Goal: Task Accomplishment & Management: Manage account settings

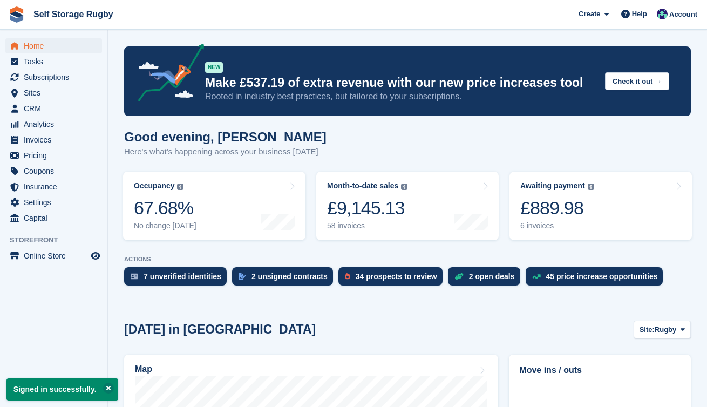
click at [312, 194] on turbo-frame "Month-to-date sales The sum of all finalised invoices generated this month to d…" at bounding box center [407, 205] width 193 height 79
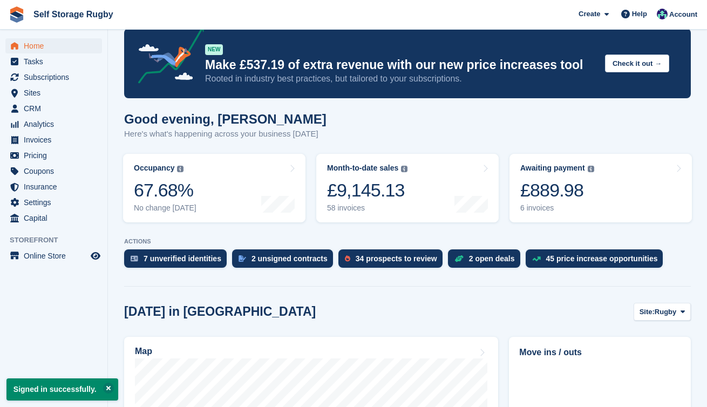
scroll to position [16, 0]
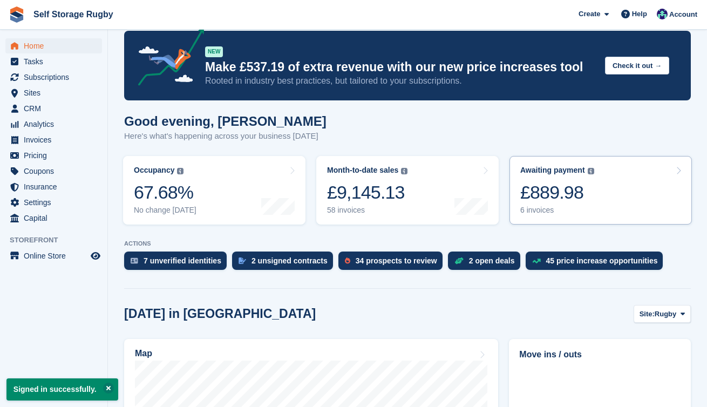
click at [567, 197] on div "£889.98" at bounding box center [557, 192] width 74 height 22
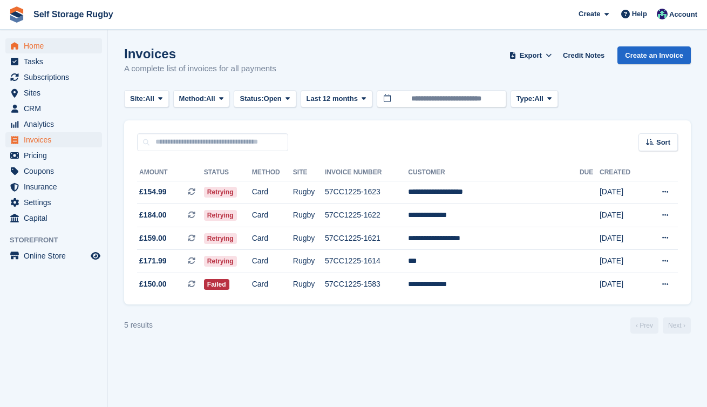
click at [37, 48] on span "Home" at bounding box center [56, 45] width 65 height 15
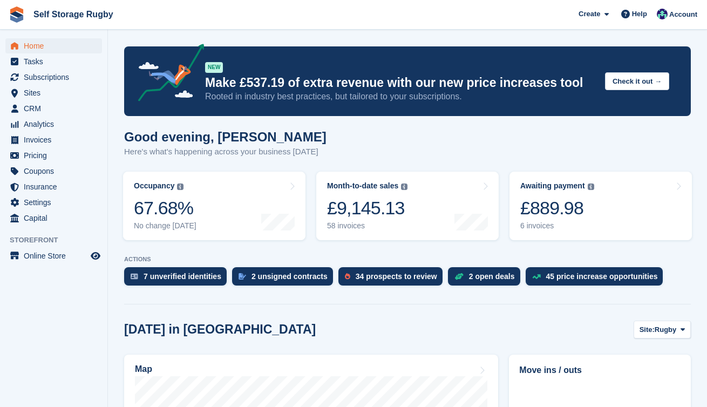
click at [39, 93] on span "Sites" at bounding box center [56, 92] width 65 height 15
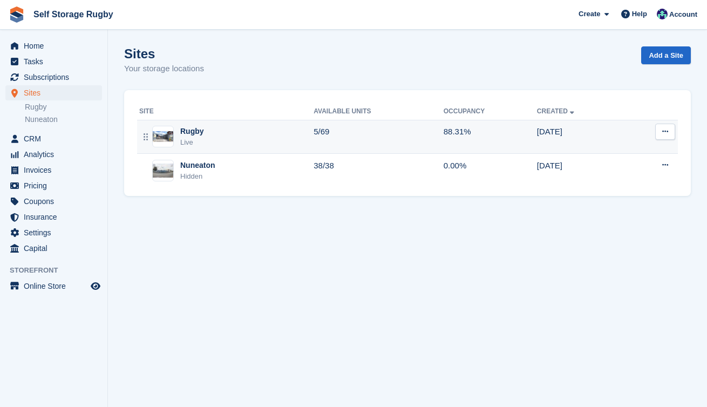
click at [424, 130] on td "5/69" at bounding box center [379, 137] width 130 height 34
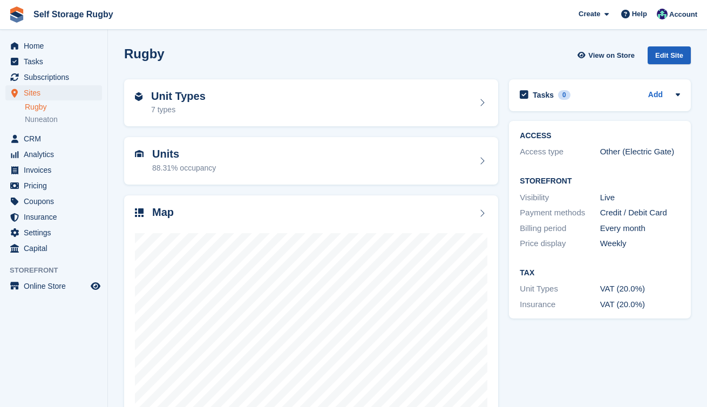
click at [667, 57] on div "Edit Site" at bounding box center [669, 55] width 43 height 18
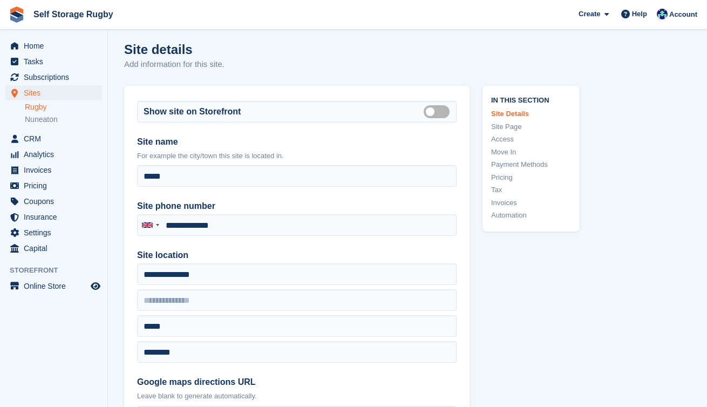
type input "**********"
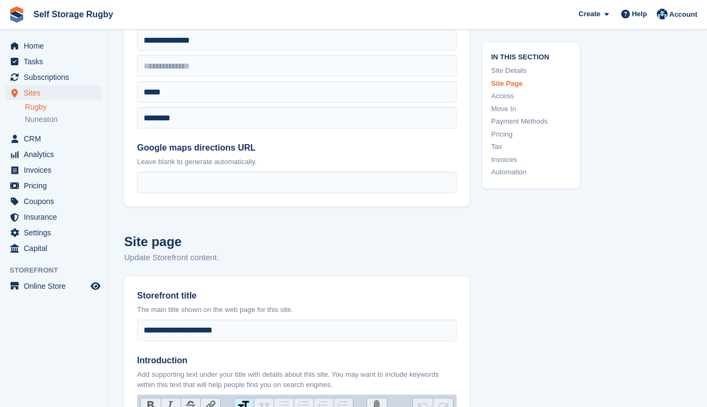
scroll to position [274, 0]
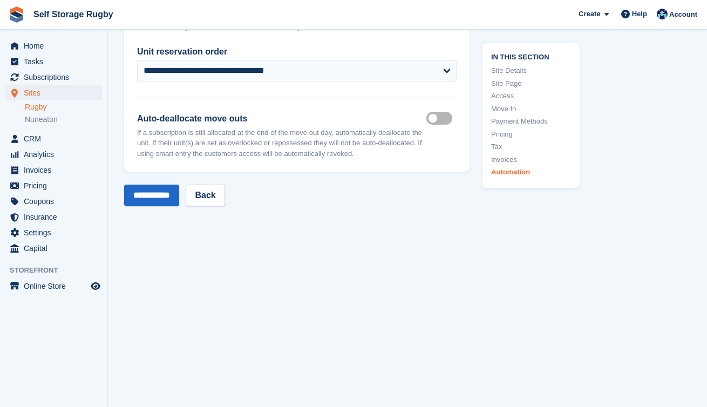
scroll to position [4680, 0]
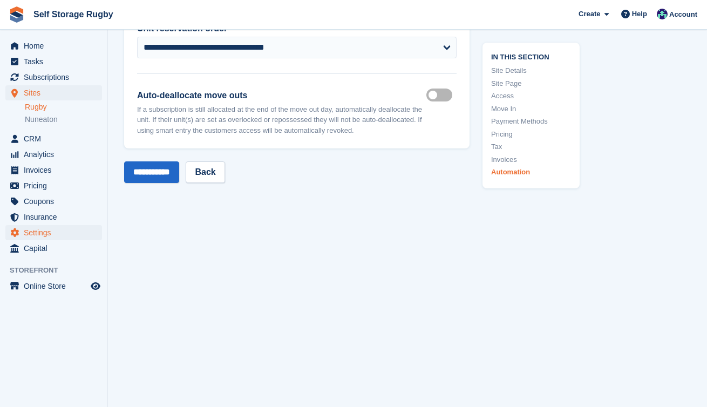
click at [53, 237] on span "Settings" at bounding box center [56, 232] width 65 height 15
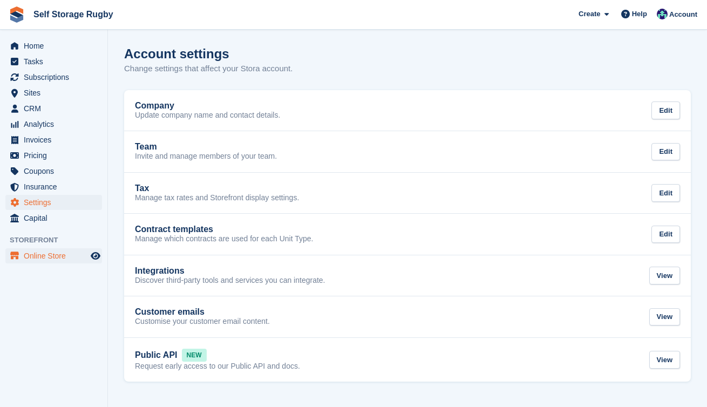
click at [60, 260] on span "Online Store" at bounding box center [56, 255] width 65 height 15
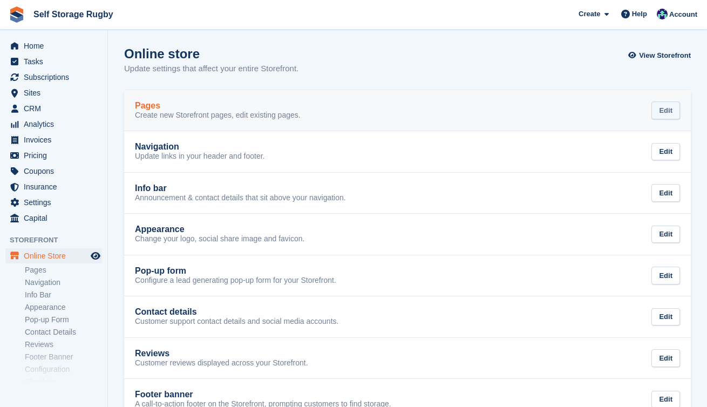
click at [672, 114] on div "Edit" at bounding box center [666, 110] width 29 height 18
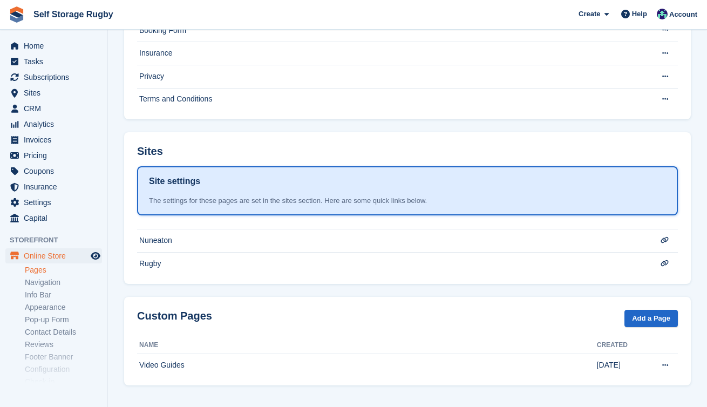
scroll to position [142, 0]
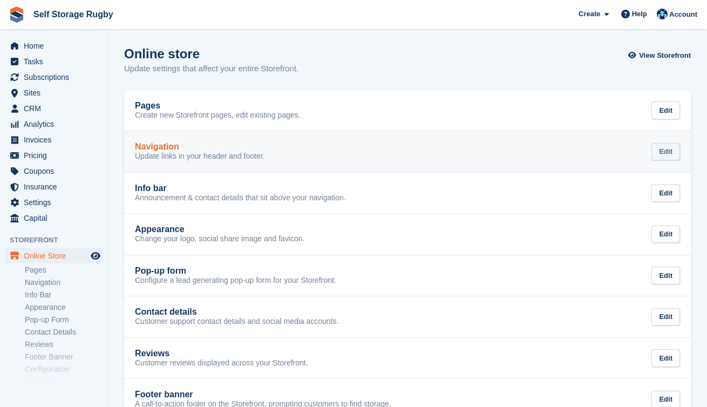
click at [673, 152] on div "Edit" at bounding box center [666, 152] width 29 height 18
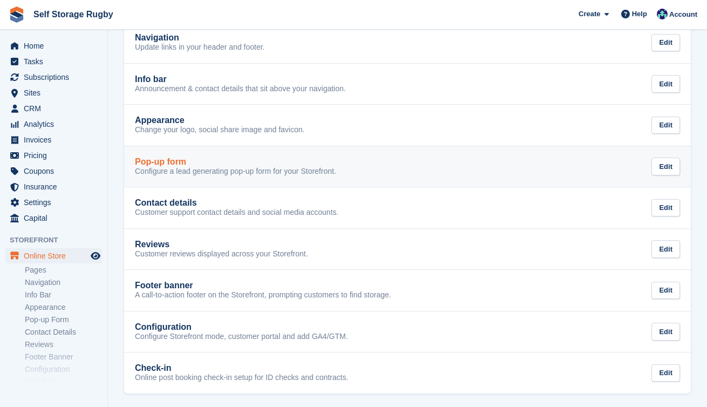
scroll to position [109, 0]
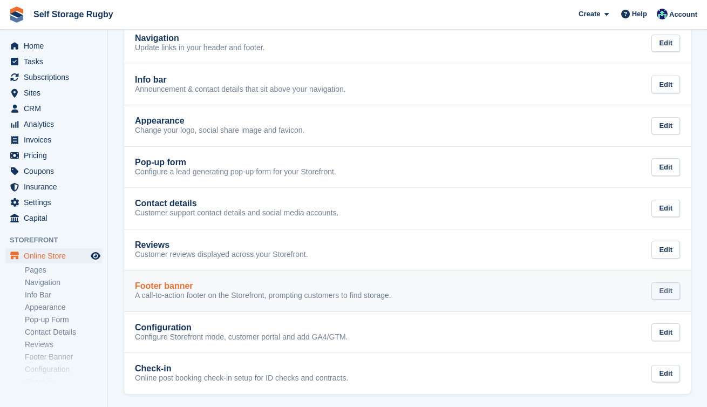
click at [676, 287] on div "Edit" at bounding box center [666, 291] width 29 height 18
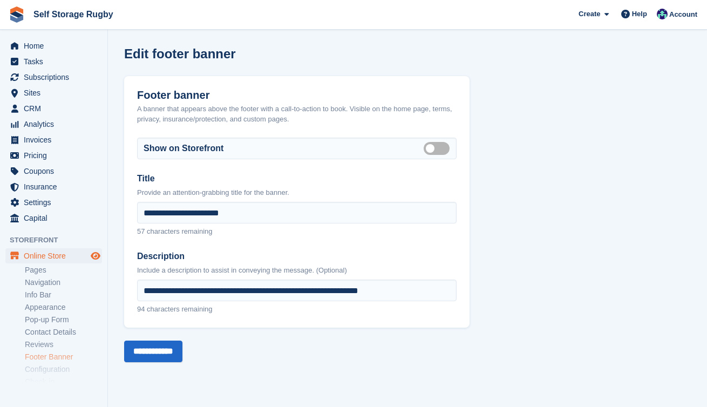
click at [97, 254] on icon "Preview store" at bounding box center [96, 256] width 10 height 9
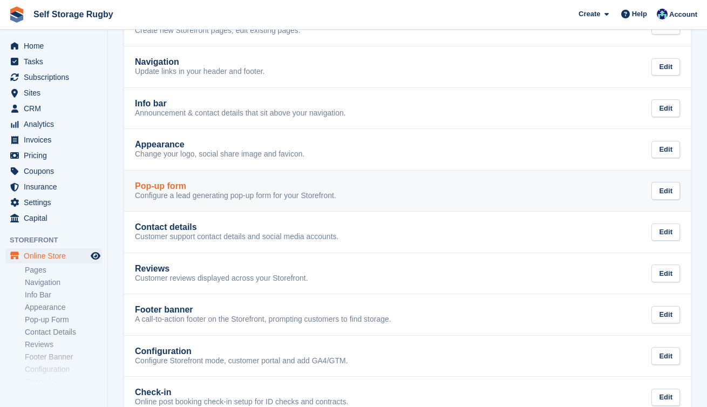
scroll to position [84, 0]
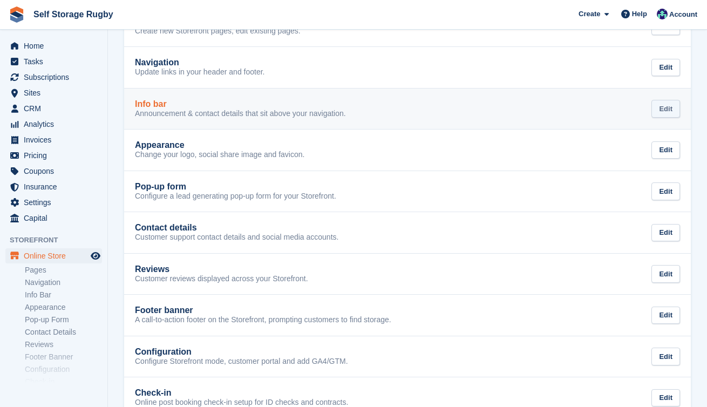
click at [666, 107] on div "Edit" at bounding box center [666, 109] width 29 height 18
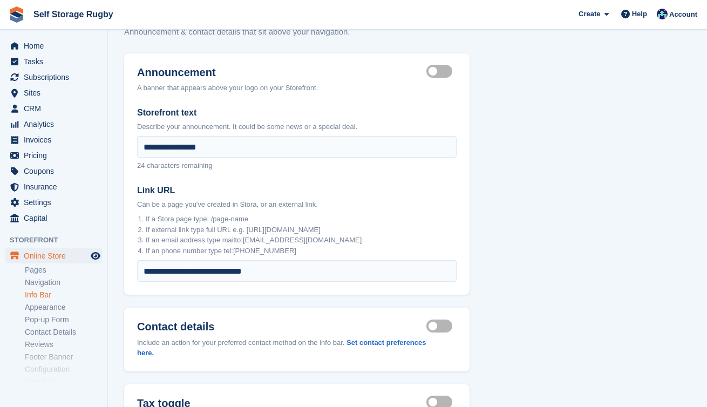
scroll to position [38, 0]
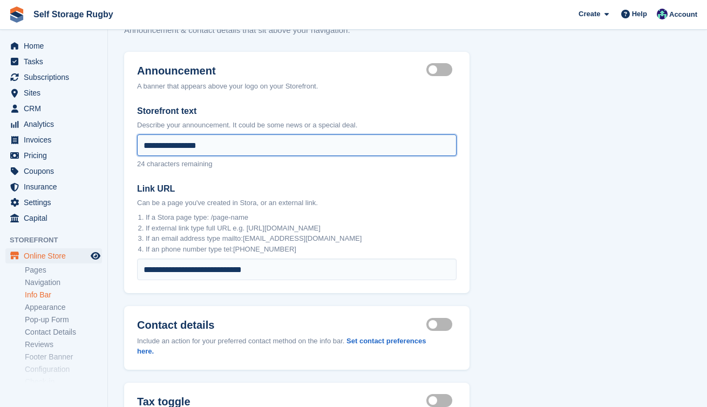
drag, startPoint x: 208, startPoint y: 145, endPoint x: 125, endPoint y: 145, distance: 83.1
click at [125, 145] on div "**********" at bounding box center [297, 173] width 346 height 242
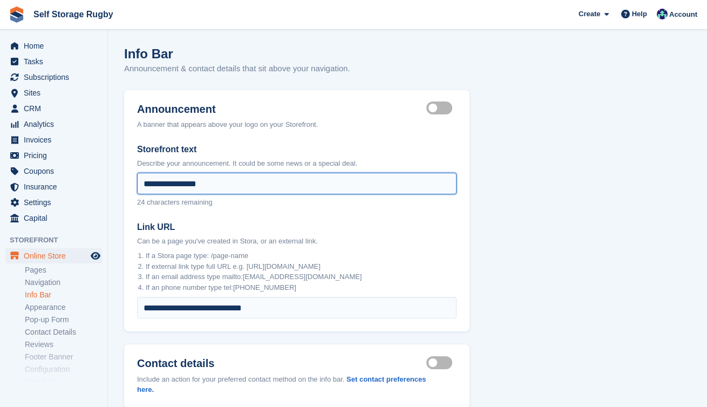
scroll to position [0, 0]
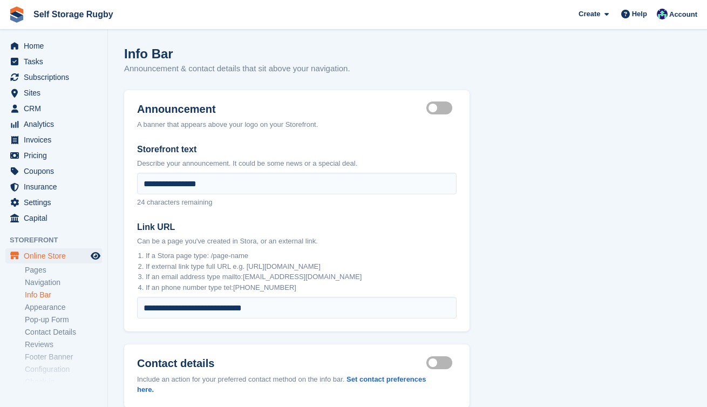
click at [218, 165] on p "Describe your announcement. It could be some news or a special deal." at bounding box center [297, 163] width 320 height 11
drag, startPoint x: 218, startPoint y: 165, endPoint x: 313, endPoint y: 156, distance: 94.9
click at [313, 157] on div "Storefront text Describe your announcement. It could be some news or a special …" at bounding box center [297, 156] width 320 height 26
click at [313, 156] on div "Storefront text Describe your announcement. It could be some news or a special …" at bounding box center [297, 156] width 320 height 26
drag, startPoint x: 313, startPoint y: 161, endPoint x: 223, endPoint y: 161, distance: 89.6
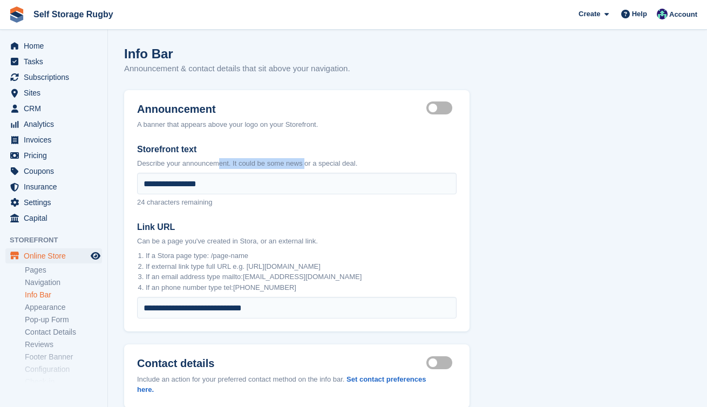
click at [223, 161] on p "Describe your announcement. It could be some news or a special deal." at bounding box center [297, 163] width 320 height 11
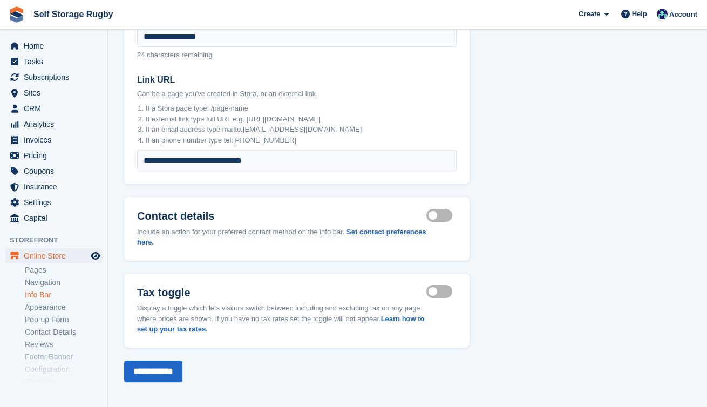
scroll to position [147, 0]
click at [432, 292] on label "Tax toggle visible" at bounding box center [442, 293] width 30 height 2
click at [168, 363] on input "**********" at bounding box center [153, 372] width 58 height 22
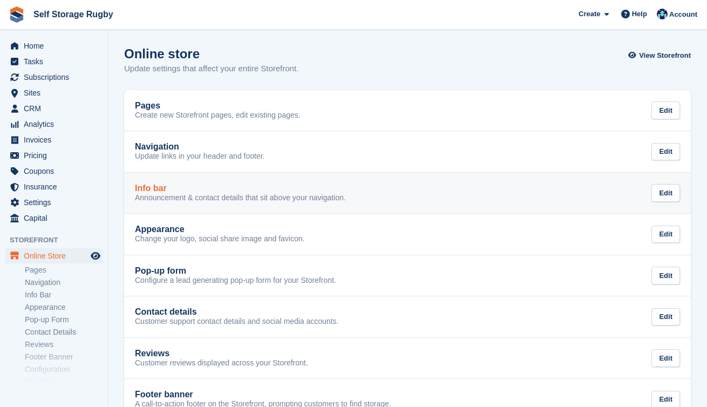
click at [205, 192] on div "Info bar" at bounding box center [240, 189] width 211 height 10
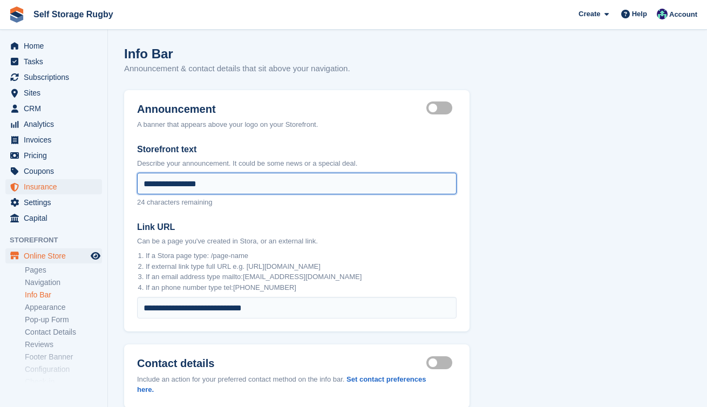
drag, startPoint x: 214, startPoint y: 186, endPoint x: 45, endPoint y: 186, distance: 169.5
click at [48, 186] on div "Home Tasks Subscriptions Subscriptions Subscriptions Contracts Price increases …" at bounding box center [353, 279] width 707 height 559
type input "*"
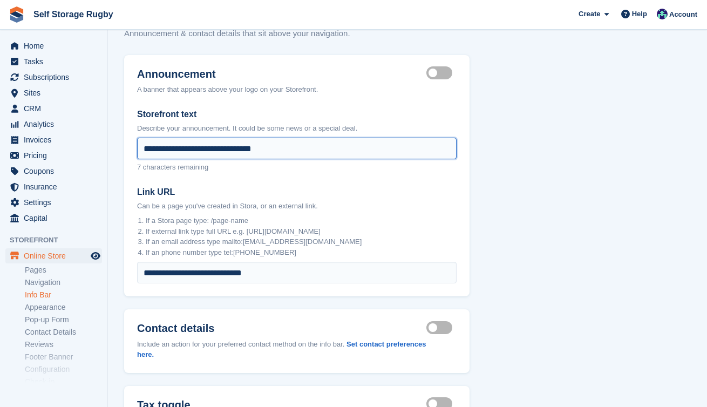
scroll to position [46, 0]
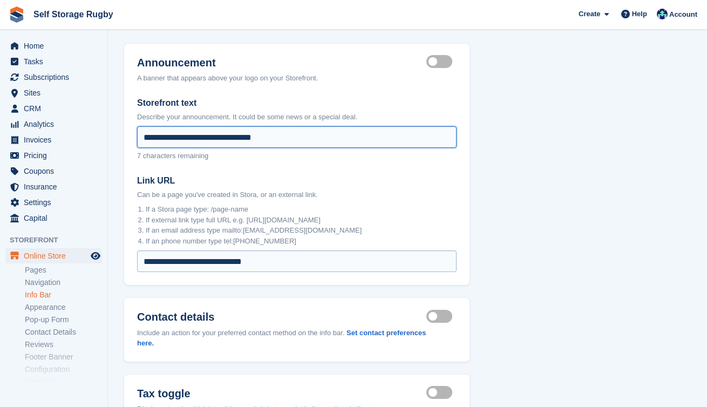
type input "**********"
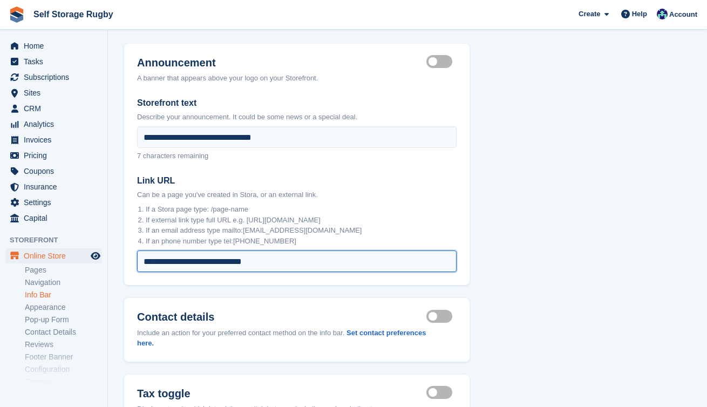
drag, startPoint x: 271, startPoint y: 262, endPoint x: 55, endPoint y: 258, distance: 216.5
click at [57, 260] on div "Home Tasks Subscriptions Subscriptions Subscriptions Contracts Price increases …" at bounding box center [353, 233] width 707 height 559
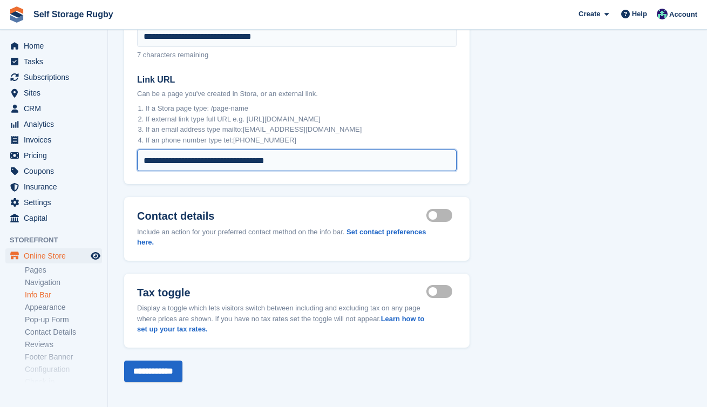
scroll to position [147, 0]
type input "**********"
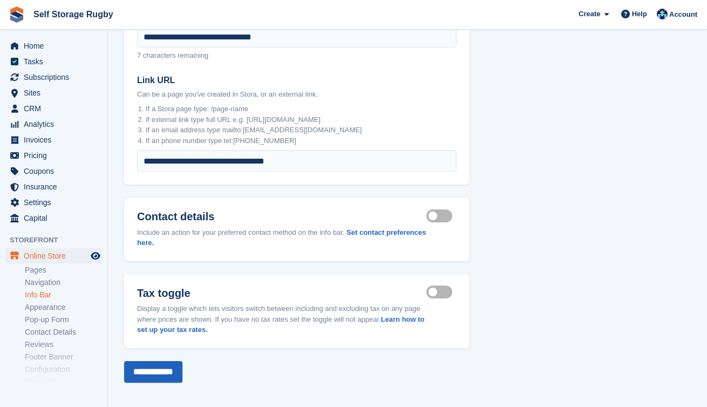
click at [151, 368] on input "**********" at bounding box center [153, 372] width 58 height 22
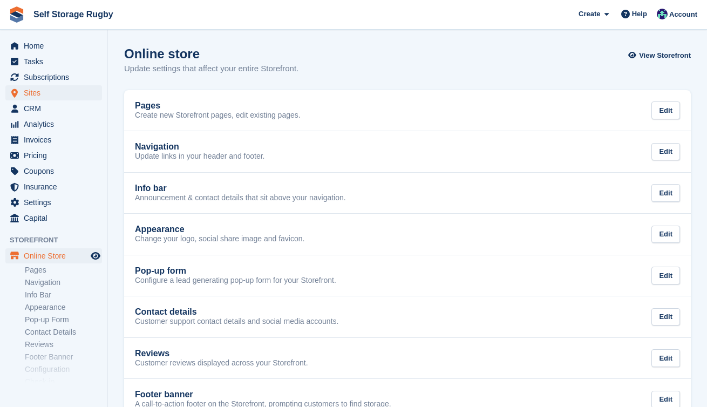
click at [38, 91] on span "Sites" at bounding box center [56, 92] width 65 height 15
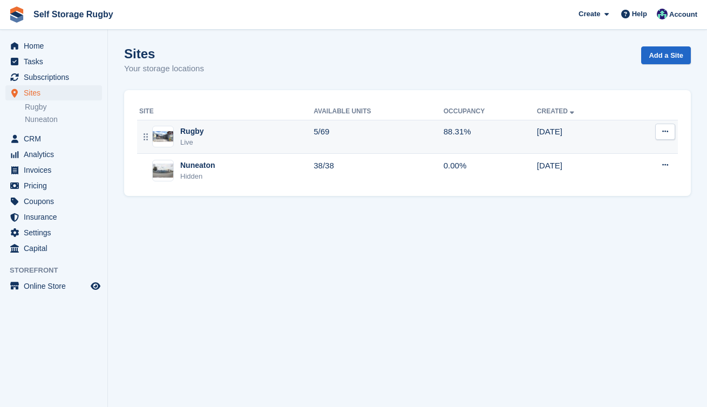
click at [526, 144] on td "88.31%" at bounding box center [490, 137] width 93 height 34
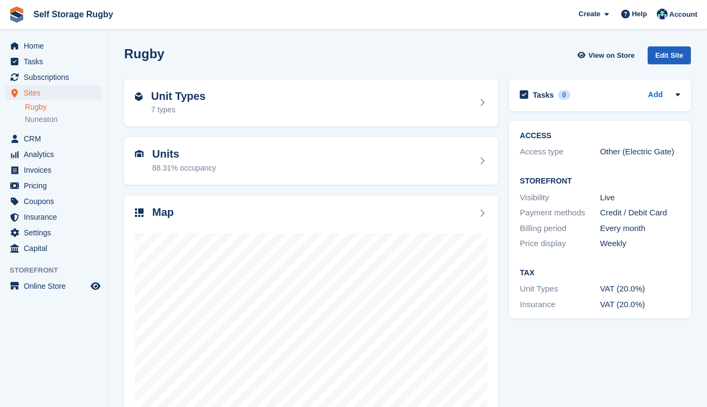
click at [676, 56] on div "Edit Site" at bounding box center [669, 55] width 43 height 18
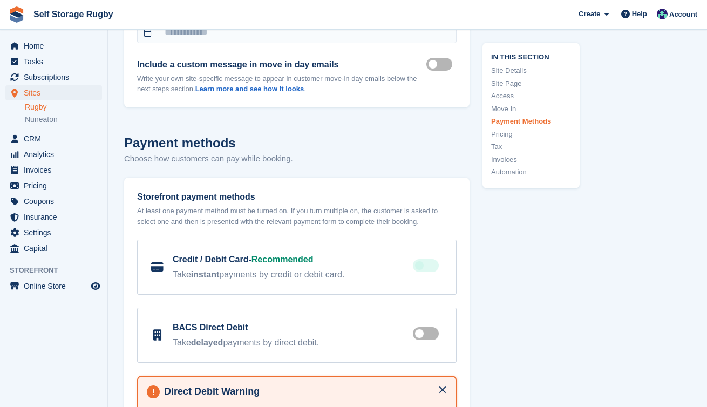
scroll to position [3142, 0]
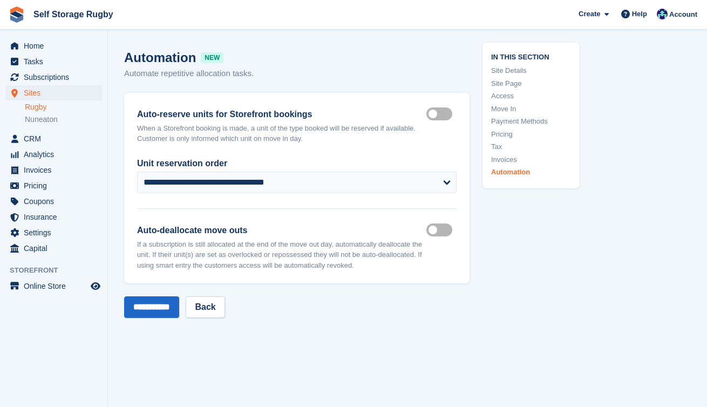
scroll to position [4573, 0]
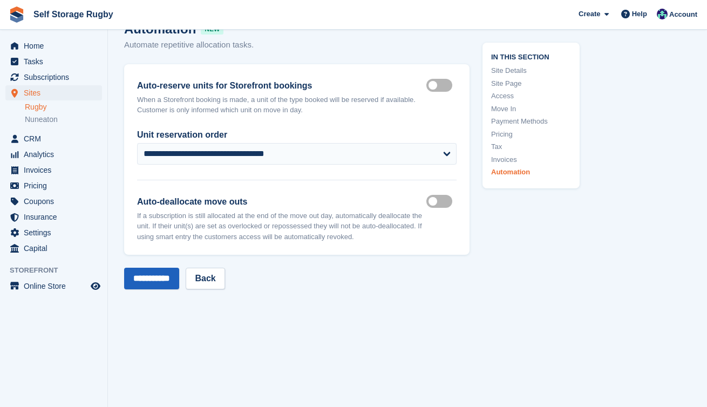
click at [146, 280] on input "**********" at bounding box center [151, 279] width 55 height 22
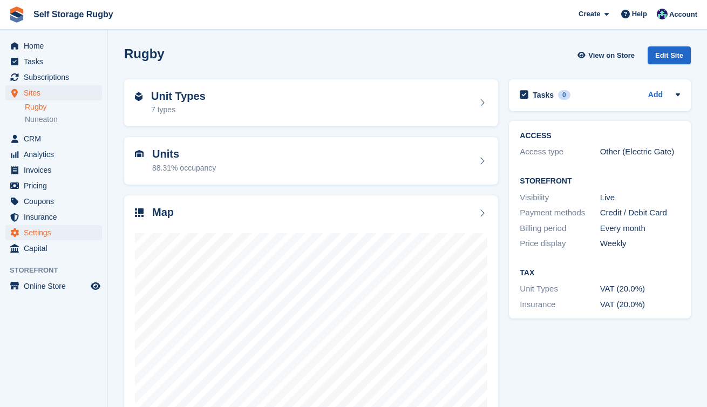
click at [40, 234] on span "Settings" at bounding box center [56, 232] width 65 height 15
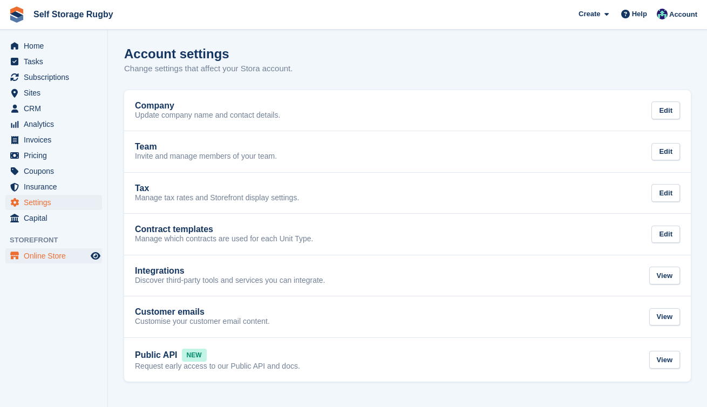
click at [57, 253] on span "Online Store" at bounding box center [56, 255] width 65 height 15
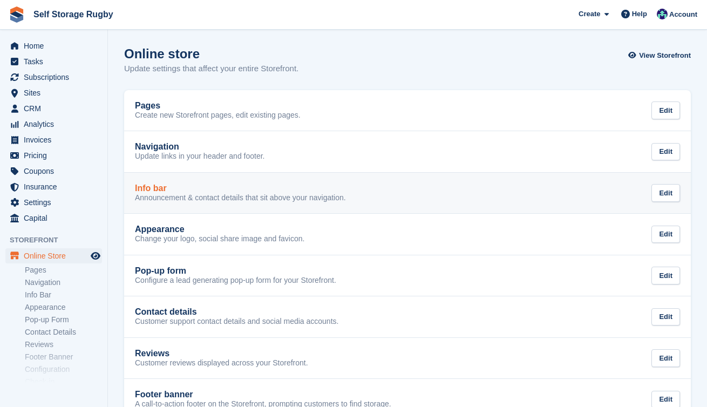
click at [181, 199] on p "Announcement & contact details that sit above your navigation." at bounding box center [240, 198] width 211 height 10
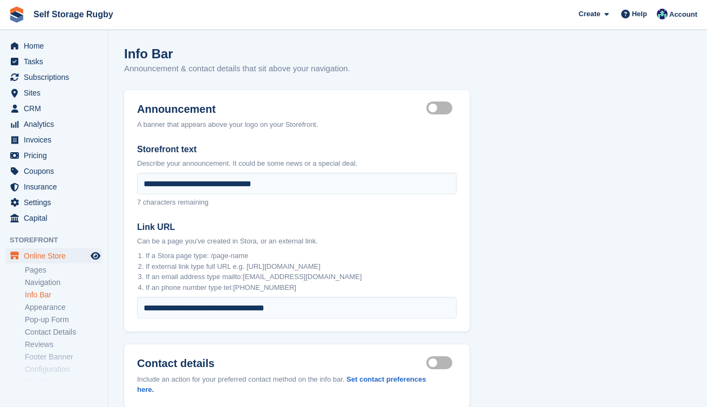
click at [437, 107] on label "Announcement visible" at bounding box center [442, 108] width 30 height 2
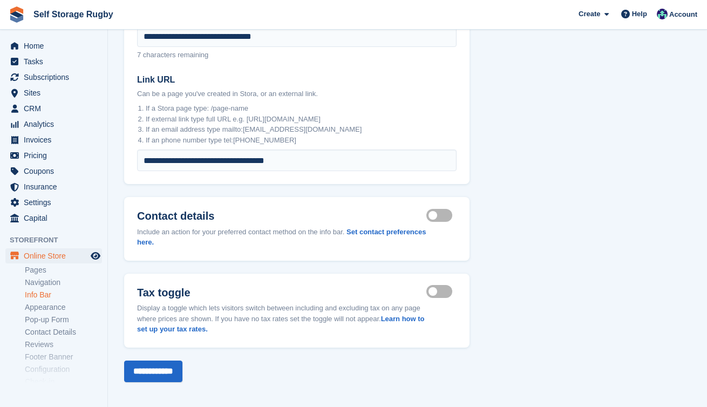
scroll to position [147, 0]
click at [159, 364] on input "**********" at bounding box center [153, 372] width 58 height 22
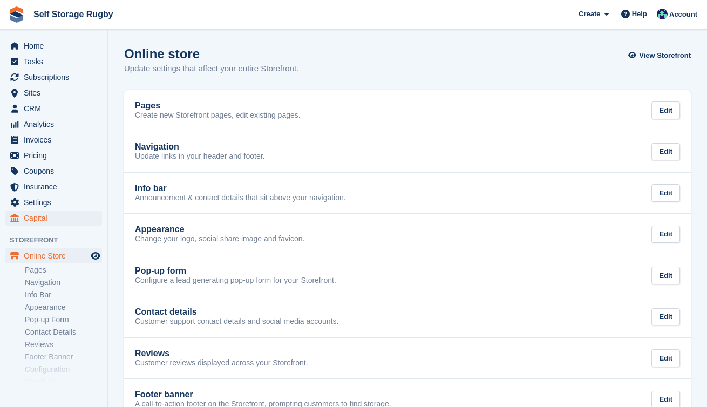
click at [31, 223] on span "Capital" at bounding box center [56, 218] width 65 height 15
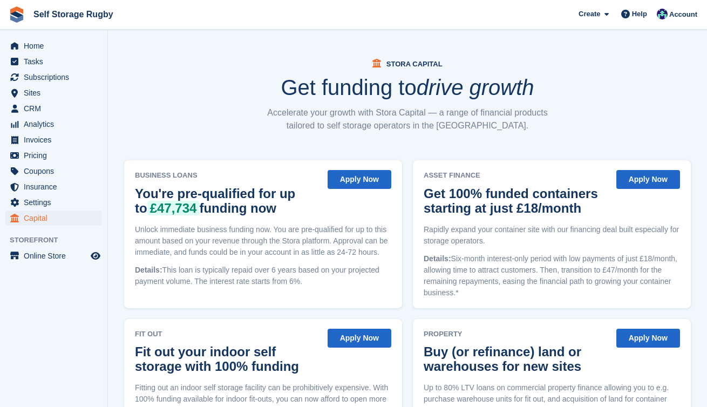
click at [409, 187] on div "Business Loans You're pre-qualified for up to £47,734 funding now Apply Now Unl…" at bounding box center [407, 301] width 567 height 283
click at [407, 191] on div "Business Loans You're pre-qualified for up to £47,734 funding now Apply Now Unl…" at bounding box center [407, 301] width 567 height 283
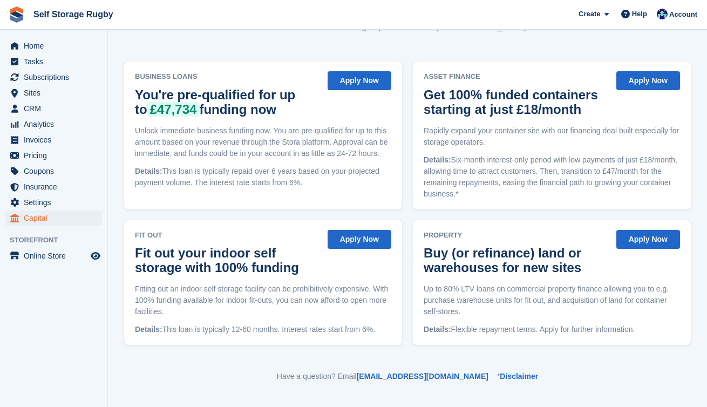
scroll to position [98, 0]
click at [407, 205] on div "Business Loans You're pre-qualified for up to £47,734 funding now Apply Now Unl…" at bounding box center [407, 203] width 567 height 283
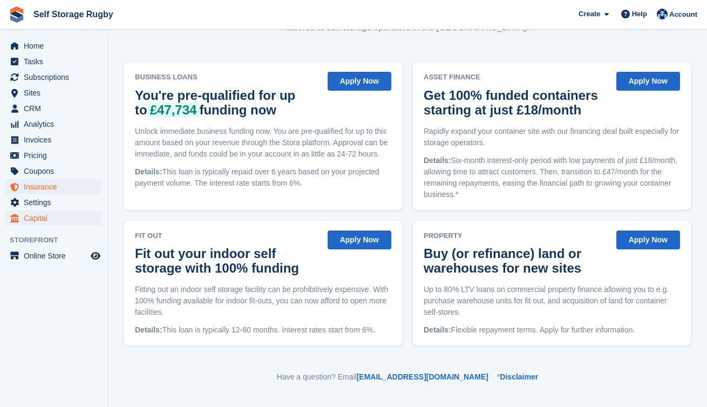
click at [48, 188] on span "Insurance" at bounding box center [56, 186] width 65 height 15
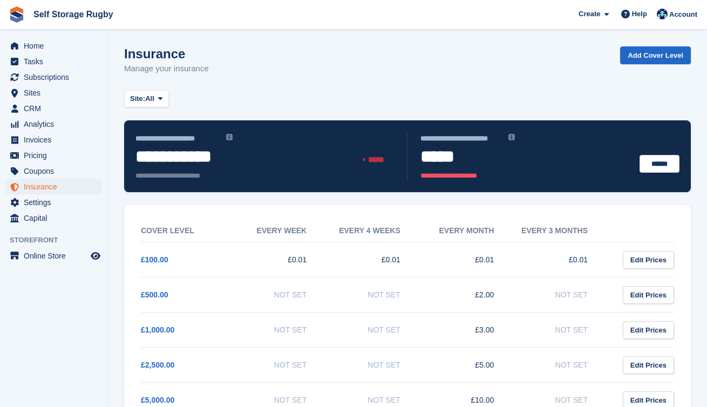
click at [304, 98] on div "Site: All All Rugby Nuneaton" at bounding box center [407, 99] width 567 height 18
click at [59, 171] on span "Coupons" at bounding box center [56, 171] width 65 height 15
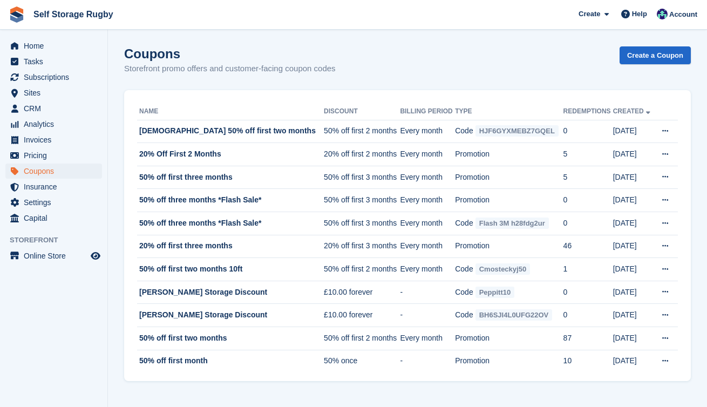
click at [122, 156] on section "Coupons Storefront promo offers and customer-facing coupon codes Create a Coupo…" at bounding box center [407, 203] width 599 height 407
click at [40, 155] on span "Pricing" at bounding box center [56, 155] width 65 height 15
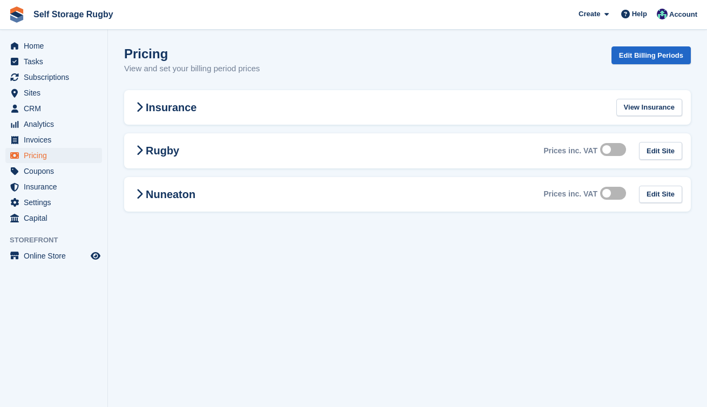
click at [112, 180] on section "Pricing View and set your billing period prices Edit Billing Periods Insurance …" at bounding box center [407, 203] width 599 height 407
click at [140, 110] on icon at bounding box center [139, 107] width 7 height 11
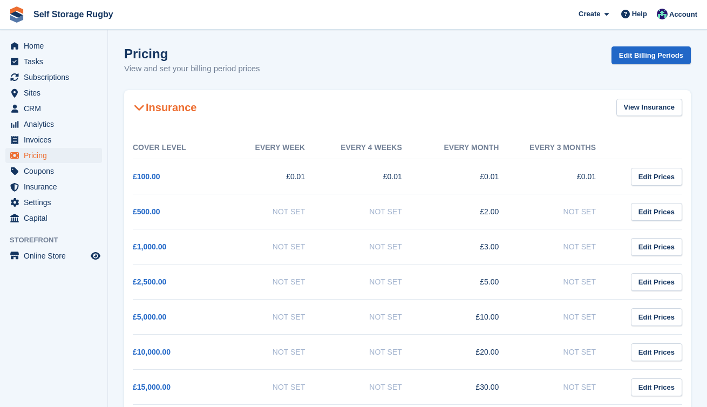
click at [140, 110] on icon at bounding box center [139, 107] width 11 height 11
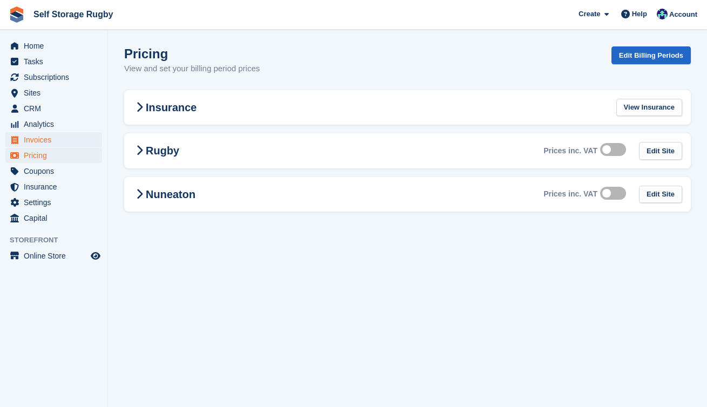
click at [40, 144] on span "Invoices" at bounding box center [56, 139] width 65 height 15
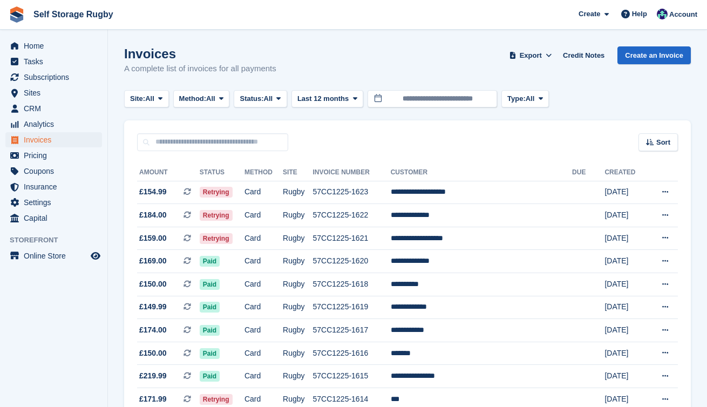
click at [42, 126] on span "Analytics" at bounding box center [56, 124] width 65 height 15
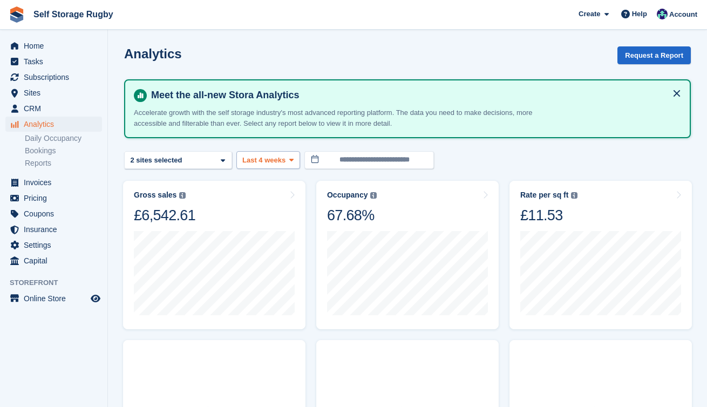
click at [266, 158] on span "Last 4 weeks" at bounding box center [263, 160] width 43 height 11
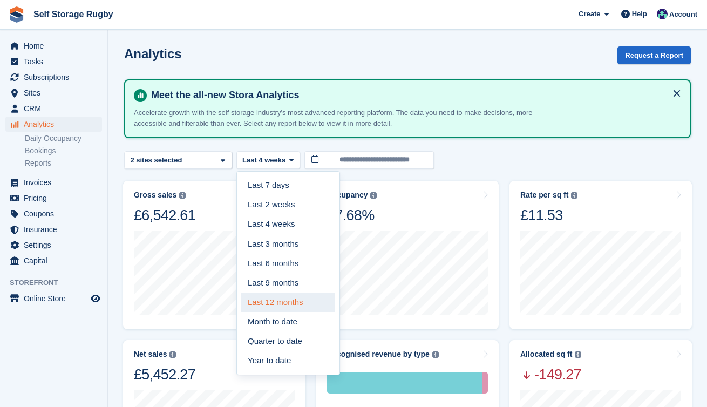
drag, startPoint x: 274, startPoint y: 288, endPoint x: 273, endPoint y: 301, distance: 13.6
click at [273, 301] on div "Last 7 days Last 2 weeks Last 4 weeks Last 3 months Last 6 months Last 9 months…" at bounding box center [288, 273] width 104 height 205
click at [273, 301] on link "Last 12 months" at bounding box center [288, 302] width 94 height 19
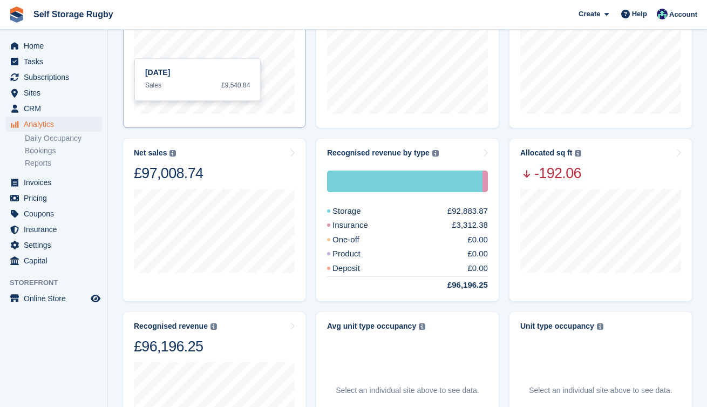
scroll to position [273, 0]
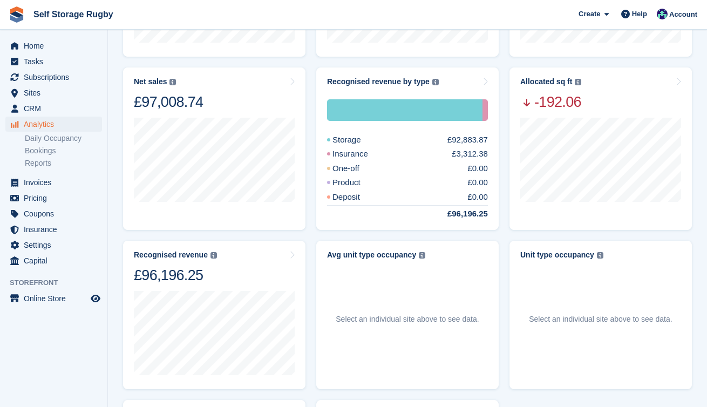
click at [311, 139] on turbo-frame "Recognised revenue by type The sum of all finalised invoices, after discount an…" at bounding box center [407, 148] width 193 height 173
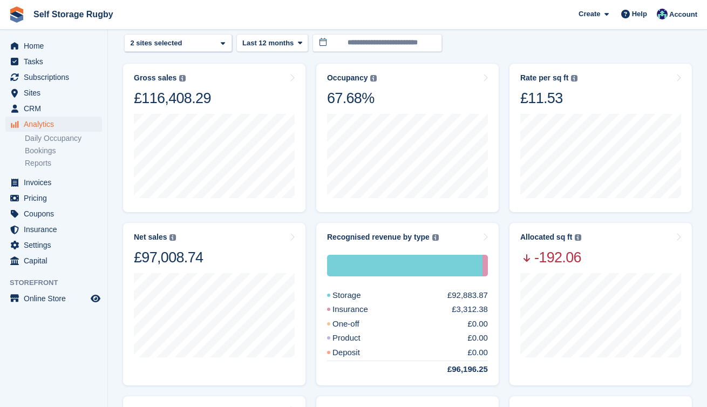
scroll to position [113, 0]
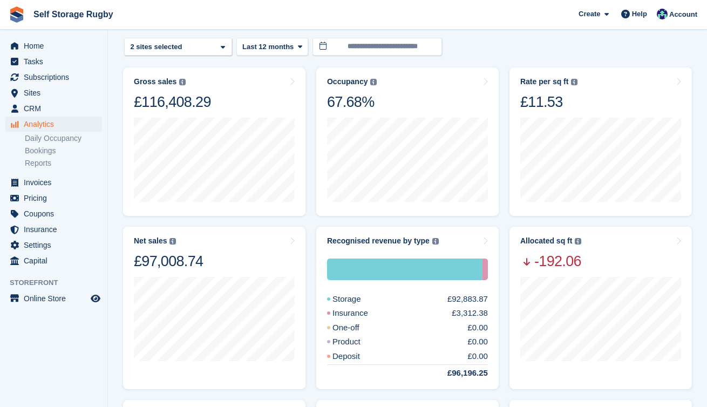
click at [311, 146] on turbo-frame "Occupancy Percentage of all allocated units in terms of area. Includes units wi…" at bounding box center [407, 141] width 193 height 159
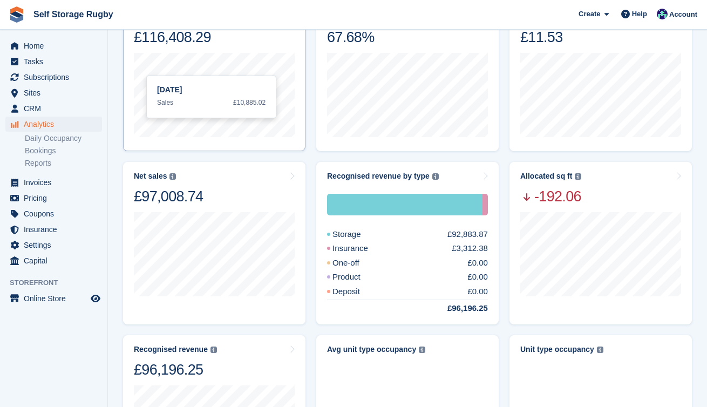
scroll to position [209, 0]
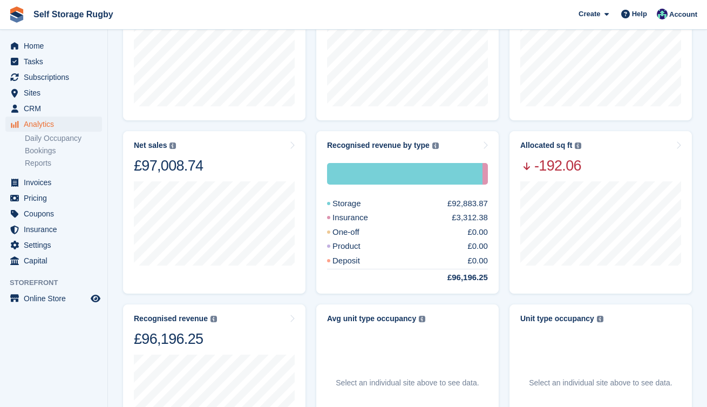
click at [313, 200] on turbo-frame "Recognised revenue by type The sum of all finalised invoices, after discount an…" at bounding box center [407, 212] width 193 height 173
click at [312, 202] on turbo-frame "Recognised revenue by type The sum of all finalised invoices, after discount an…" at bounding box center [407, 212] width 193 height 173
click at [310, 213] on turbo-frame "Net sales The sum of all finalised invoices, after discount and excluding tax. …" at bounding box center [214, 212] width 193 height 173
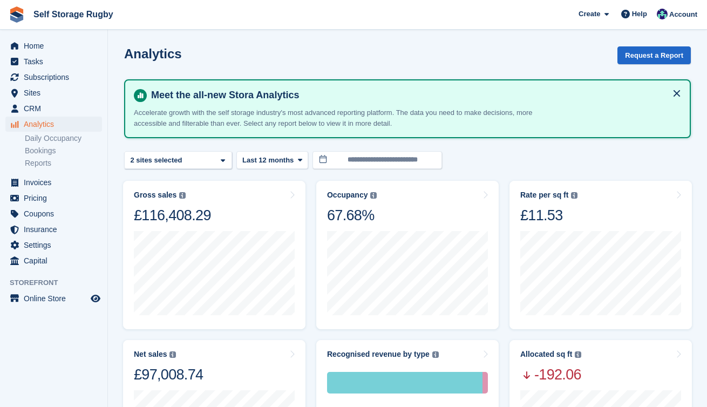
scroll to position [0, 0]
click at [49, 149] on link "Bookings" at bounding box center [63, 151] width 77 height 10
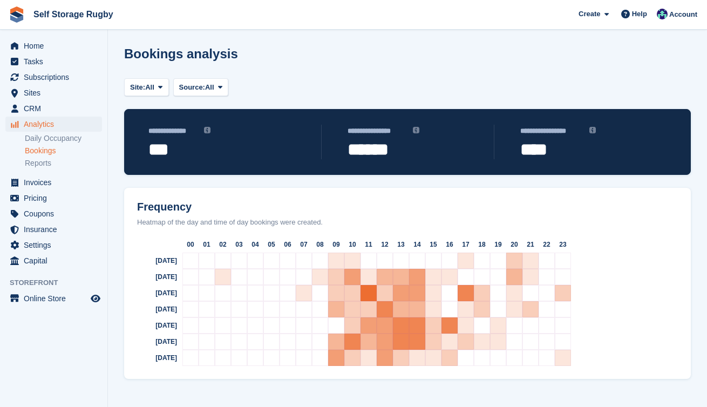
click at [118, 161] on section "**********" at bounding box center [407, 203] width 599 height 407
click at [43, 167] on link "Reports" at bounding box center [63, 163] width 77 height 10
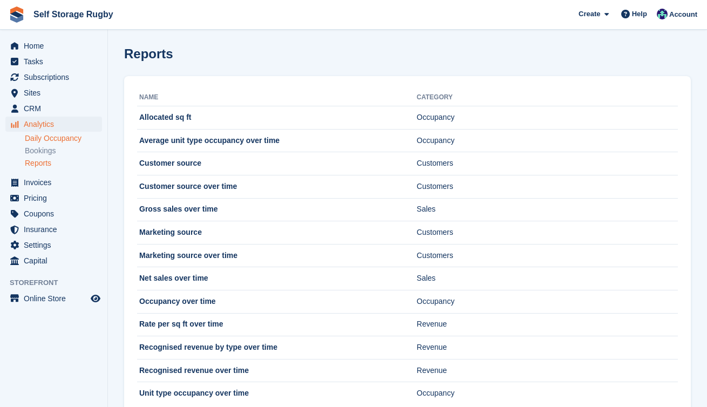
click at [49, 140] on link "Daily Occupancy" at bounding box center [63, 138] width 77 height 10
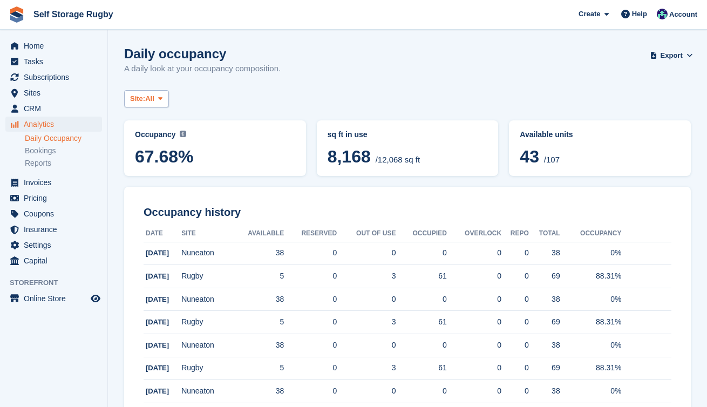
click at [154, 97] on span "All" at bounding box center [149, 98] width 9 height 11
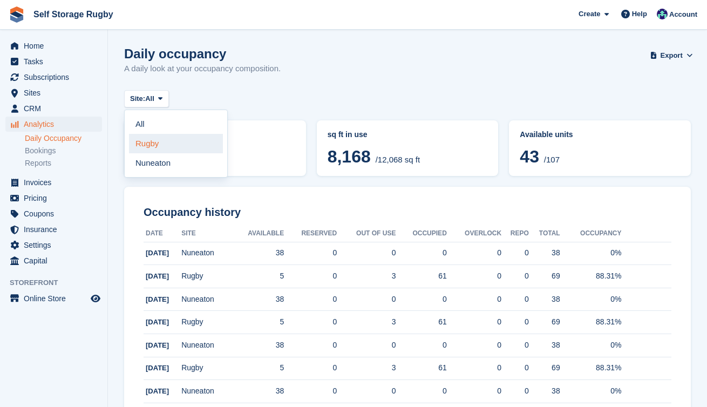
click at [152, 143] on link "Rugby" at bounding box center [176, 143] width 94 height 19
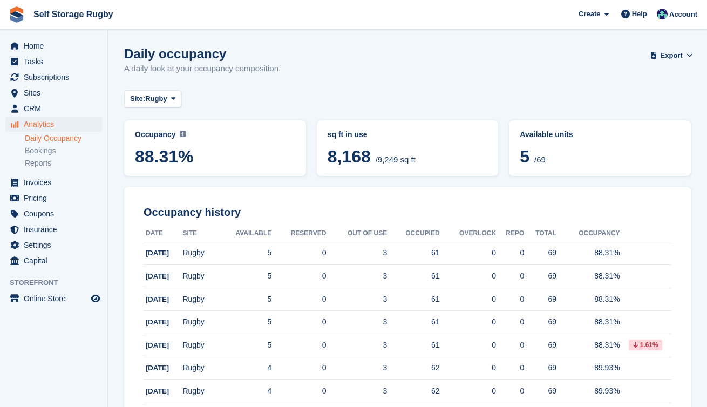
drag, startPoint x: 295, startPoint y: 71, endPoint x: 126, endPoint y: 52, distance: 170.0
click at [126, 52] on div "Daily occupancy A daily look at your occupancy composition. Export Export Occup…" at bounding box center [407, 67] width 567 height 42
click at [126, 52] on h1 "Daily occupancy" at bounding box center [202, 53] width 157 height 15
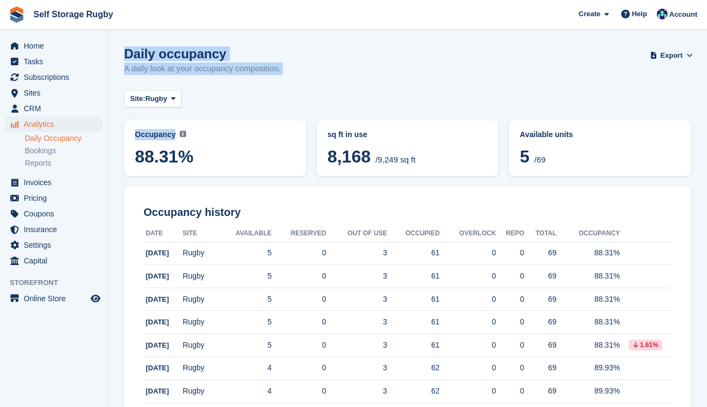
drag, startPoint x: 126, startPoint y: 52, endPoint x: 221, endPoint y: 111, distance: 111.8
drag, startPoint x: 221, startPoint y: 111, endPoint x: 109, endPoint y: 42, distance: 132.6
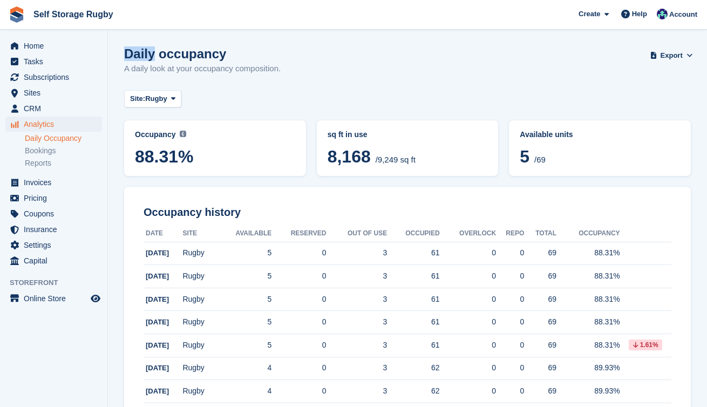
click at [128, 51] on h1 "Daily occupancy" at bounding box center [202, 53] width 157 height 15
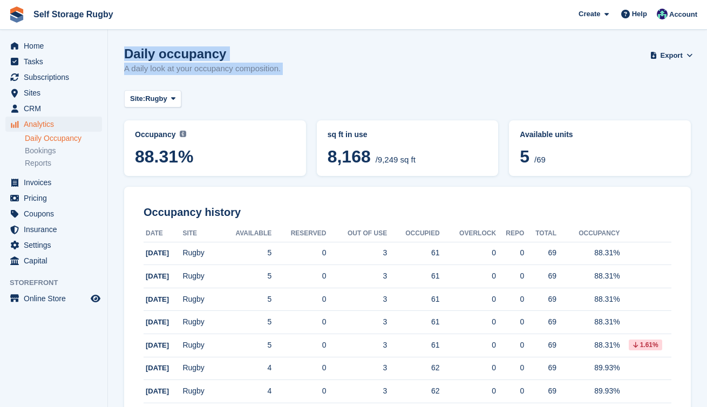
drag, startPoint x: 128, startPoint y: 51, endPoint x: 278, endPoint y: 103, distance: 158.8
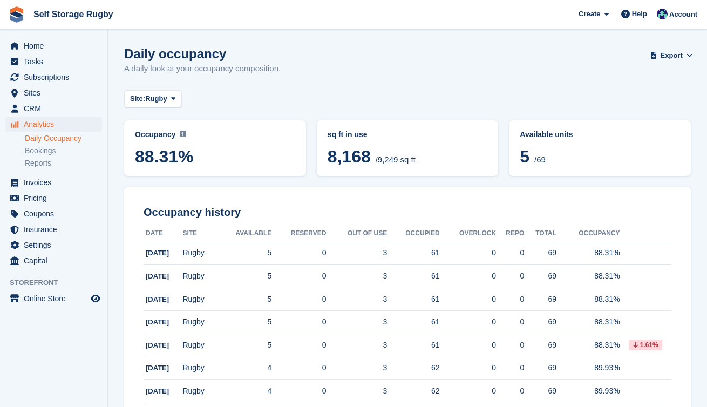
click at [278, 103] on div "Site: Rugby All Rugby Nuneaton" at bounding box center [407, 99] width 567 height 18
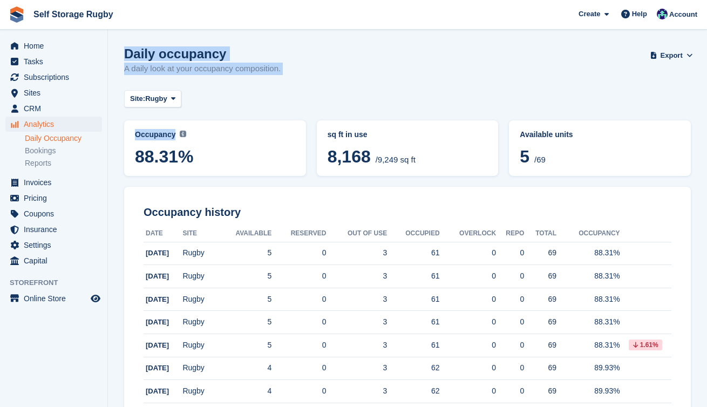
drag, startPoint x: 278, startPoint y: 103, endPoint x: 134, endPoint y: 51, distance: 152.5
click at [134, 51] on h1 "Daily occupancy" at bounding box center [202, 53] width 157 height 15
drag, startPoint x: 134, startPoint y: 51, endPoint x: 225, endPoint y: 109, distance: 107.5
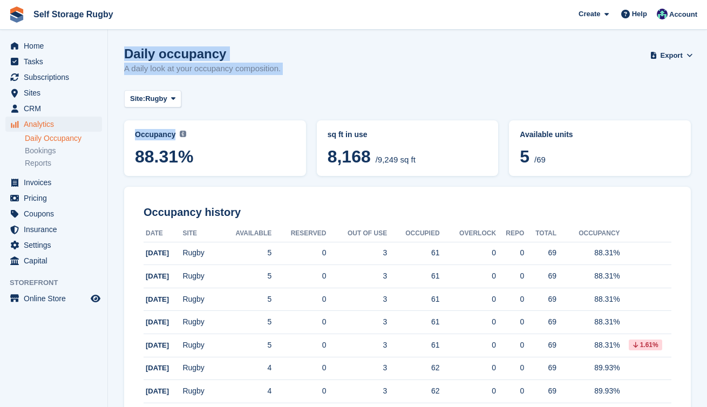
drag, startPoint x: 227, startPoint y: 109, endPoint x: 117, endPoint y: 46, distance: 126.0
drag, startPoint x: 117, startPoint y: 46, endPoint x: 242, endPoint y: 111, distance: 141.0
